Goal: Information Seeking & Learning: Find contact information

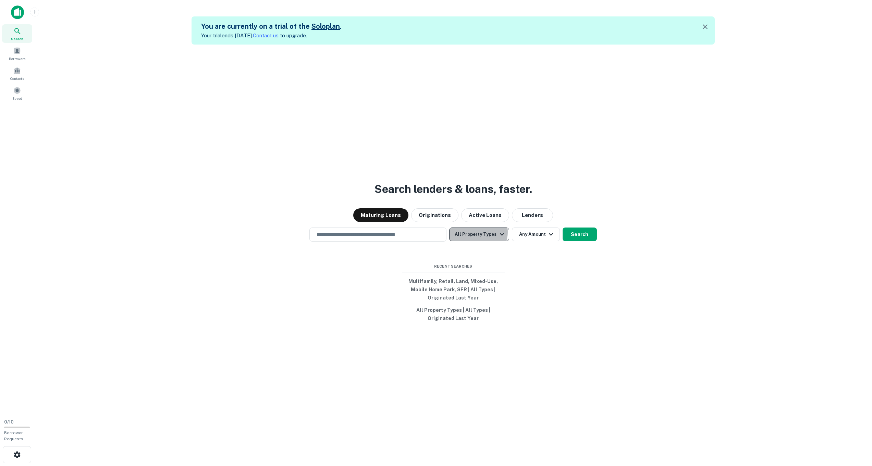
click at [477, 232] on button "All Property Types" at bounding box center [479, 235] width 60 height 14
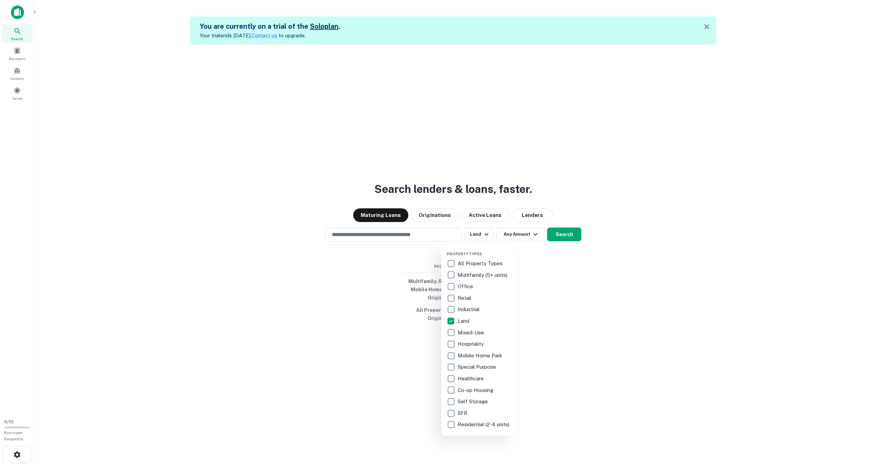
click at [521, 239] on div at bounding box center [438, 233] width 877 height 466
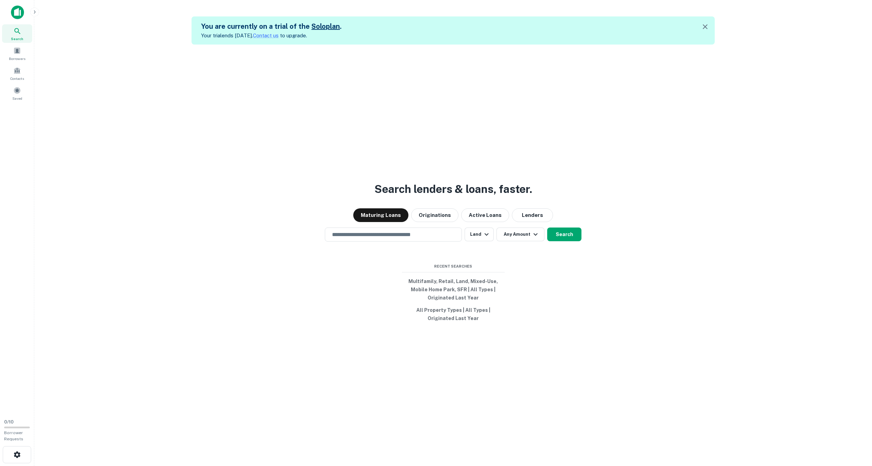
click at [521, 235] on div "Property Types All Property Types Multifamily (5+ units) Office Retail Industri…" at bounding box center [436, 233] width 872 height 466
click at [529, 233] on button "Any Amount" at bounding box center [521, 235] width 48 height 14
click at [538, 216] on div at bounding box center [438, 233] width 877 height 466
click at [534, 216] on button "Lenders" at bounding box center [532, 215] width 41 height 14
click at [408, 236] on input "text" at bounding box center [393, 235] width 131 height 8
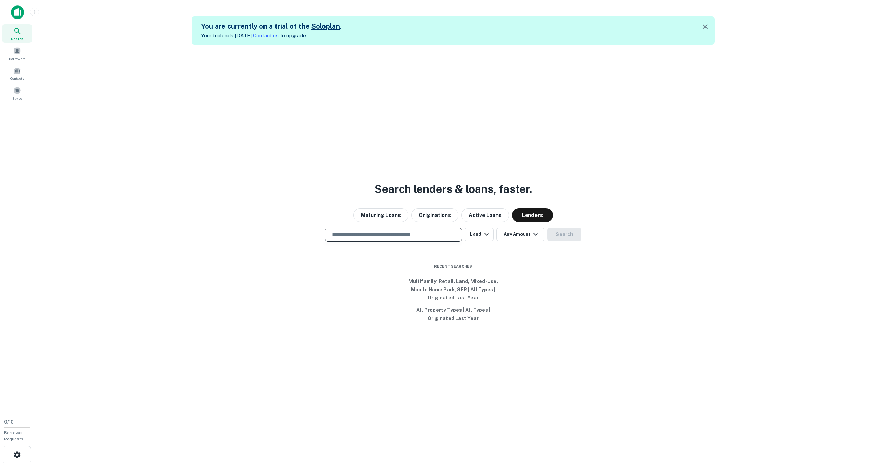
click at [408, 236] on input "text" at bounding box center [393, 235] width 131 height 8
click at [477, 215] on button "Active Loans" at bounding box center [485, 215] width 48 height 14
click at [519, 215] on button "Lenders" at bounding box center [532, 215] width 41 height 14
click at [378, 231] on div "​" at bounding box center [393, 235] width 137 height 14
click at [371, 231] on input "text" at bounding box center [393, 235] width 131 height 8
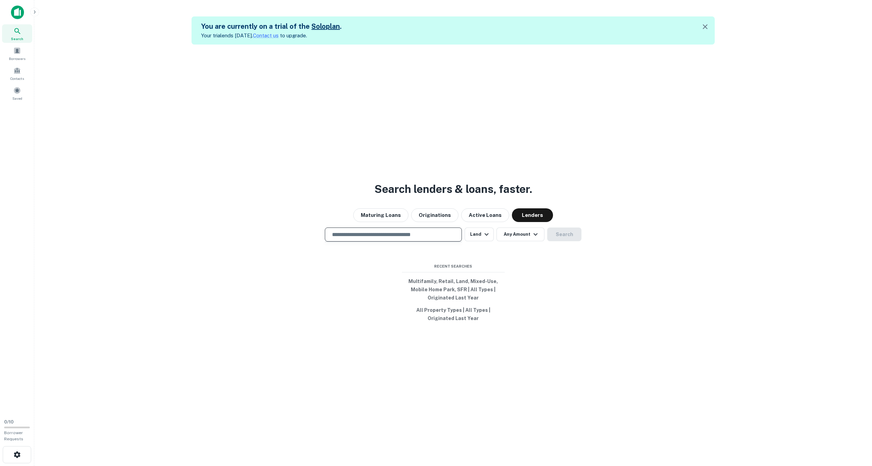
click at [334, 236] on input "text" at bounding box center [393, 235] width 131 height 8
paste input "**********"
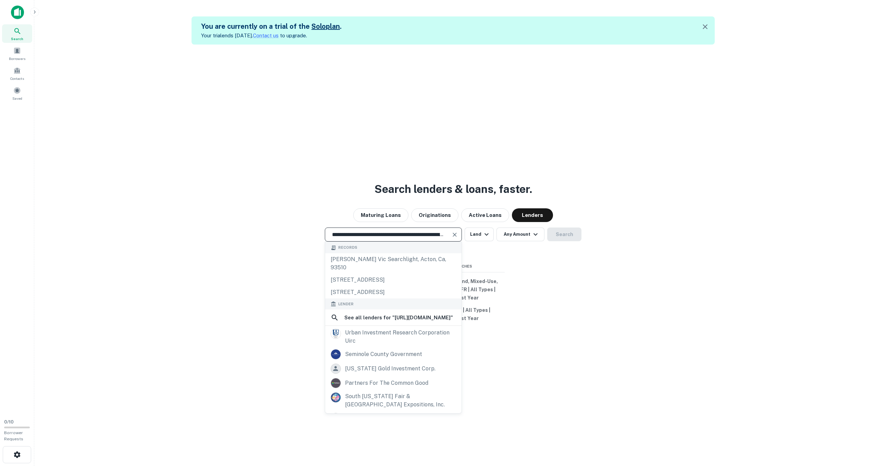
drag, startPoint x: 362, startPoint y: 234, endPoint x: 237, endPoint y: 232, distance: 124.8
click at [237, 232] on div "**********" at bounding box center [453, 235] width 827 height 14
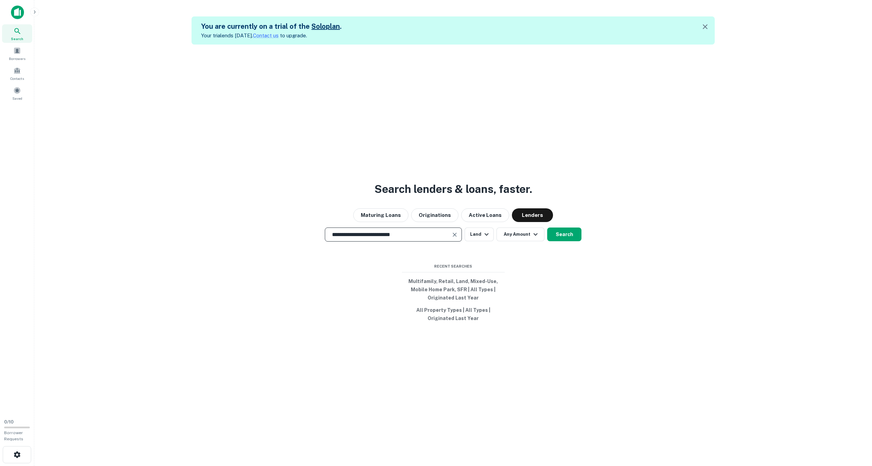
drag, startPoint x: 351, startPoint y: 234, endPoint x: 462, endPoint y: 236, distance: 110.4
click at [462, 236] on div "**********" at bounding box center [393, 235] width 137 height 14
click at [569, 238] on button "Search" at bounding box center [564, 235] width 34 height 14
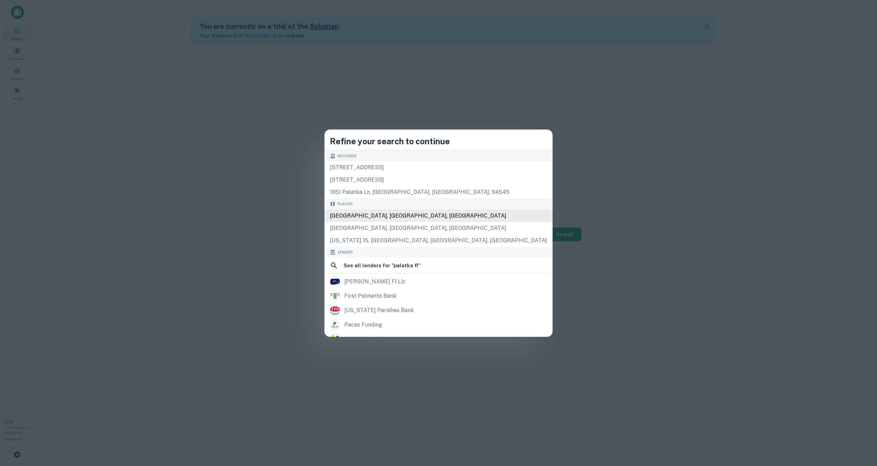
click at [417, 216] on div "[GEOGRAPHIC_DATA], [GEOGRAPHIC_DATA], [GEOGRAPHIC_DATA]" at bounding box center [439, 216] width 228 height 12
type input "**********"
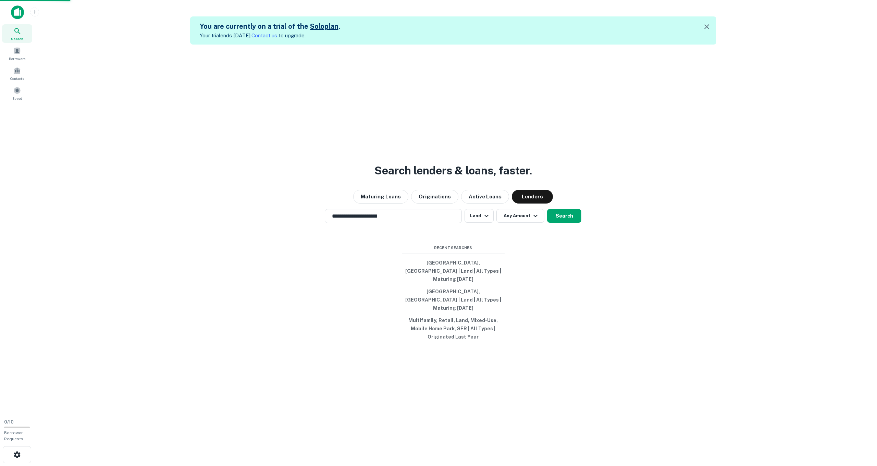
click at [576, 226] on body "**********" at bounding box center [438, 233] width 877 height 466
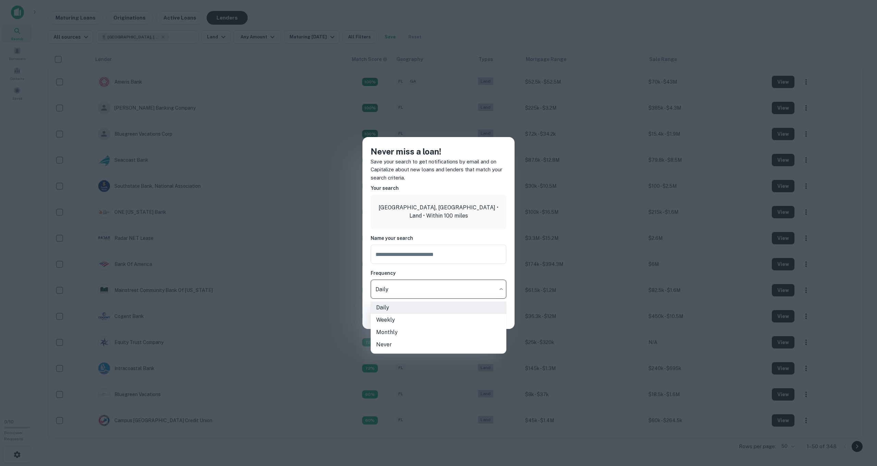
click at [400, 293] on body "Search Borrowers Contacts Saved 0 / 10 Borrower Requests Maturing Loans Origina…" at bounding box center [438, 233] width 877 height 466
click at [365, 281] on div at bounding box center [438, 233] width 877 height 466
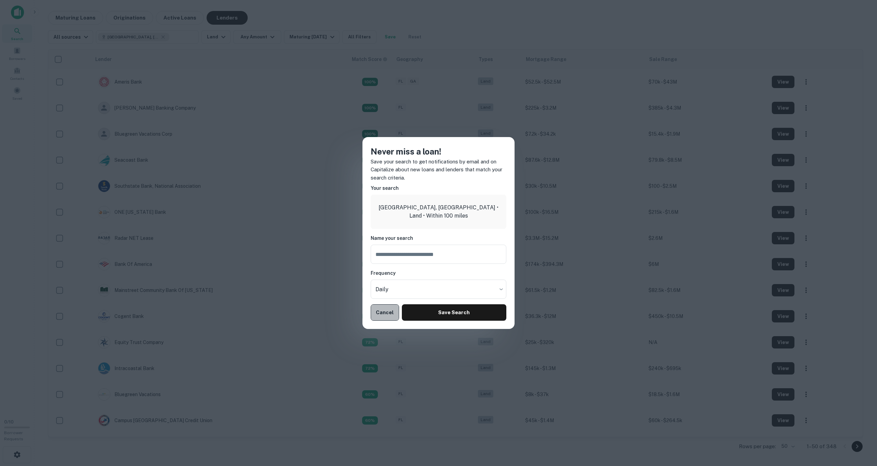
click at [380, 313] on button "Cancel" at bounding box center [385, 312] width 28 height 16
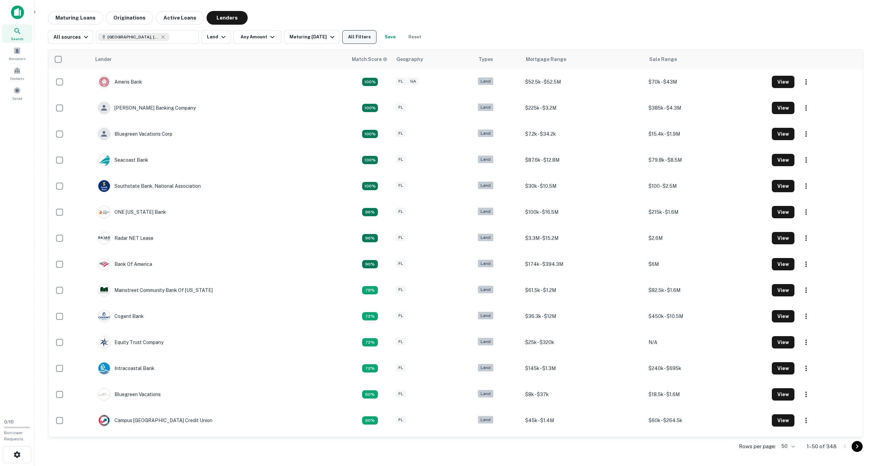
click at [361, 33] on button "All Filters" at bounding box center [359, 37] width 34 height 14
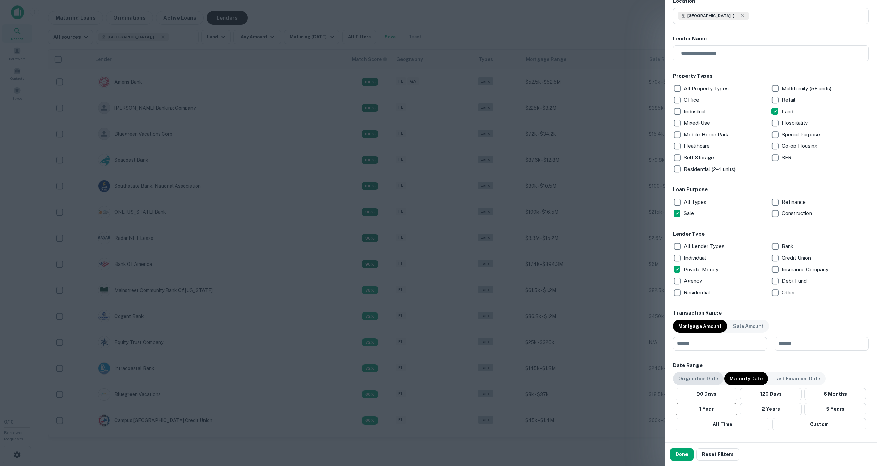
scroll to position [78, 0]
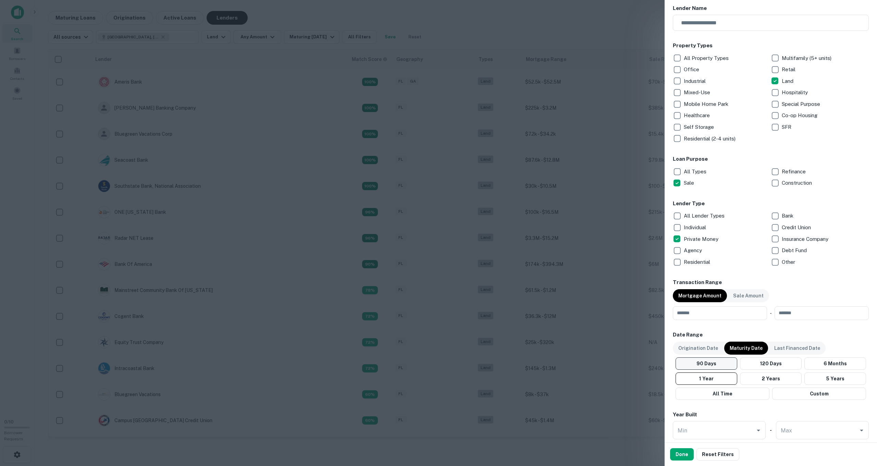
click at [705, 364] on button "90 Days" at bounding box center [707, 363] width 62 height 12
click at [682, 454] on button "Done" at bounding box center [682, 454] width 24 height 12
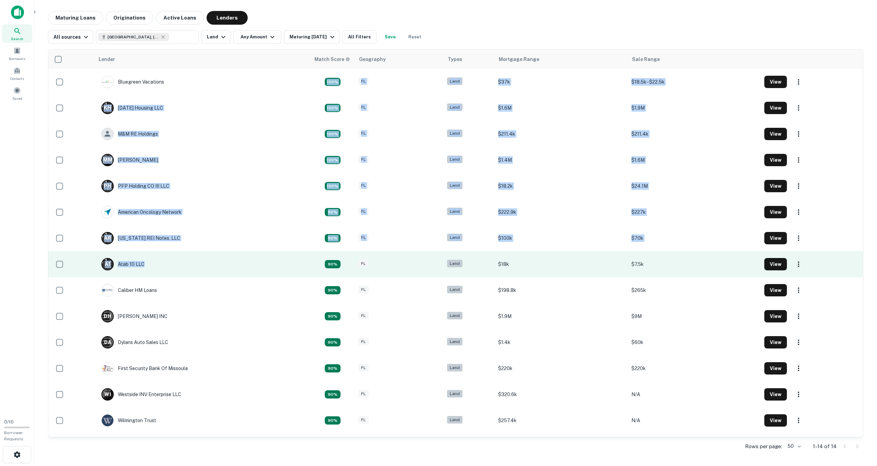
drag, startPoint x: 238, startPoint y: 81, endPoint x: 205, endPoint y: 272, distance: 194.7
click at [205, 272] on tbody "Bluegreen Vacations 100% FL Land $37k $18.5k - $22.5k View K H [DATE] Housing L…" at bounding box center [455, 251] width 815 height 365
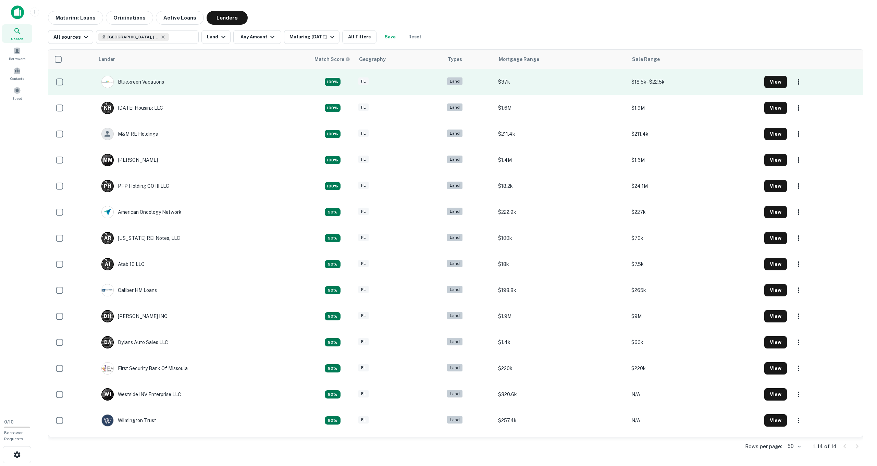
click at [210, 72] on td "Bluegreen Vacations" at bounding box center [203, 82] width 216 height 26
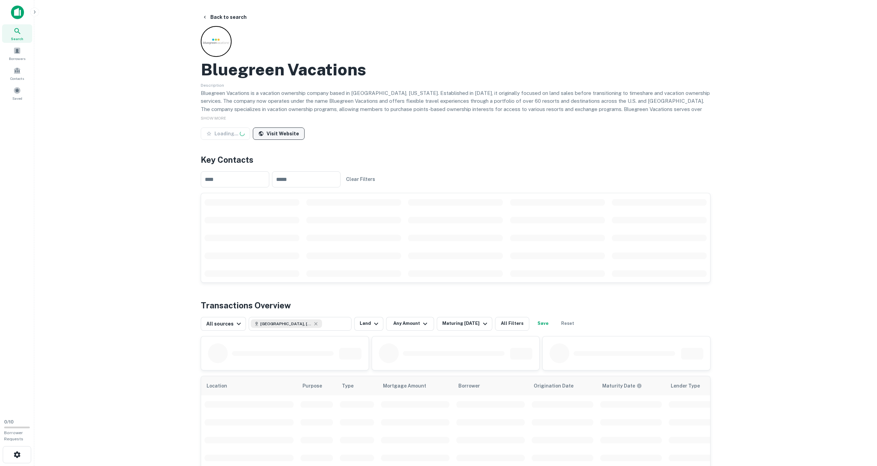
click at [290, 132] on link "Visit Website" at bounding box center [279, 133] width 52 height 12
